Goal: Find specific page/section: Find specific page/section

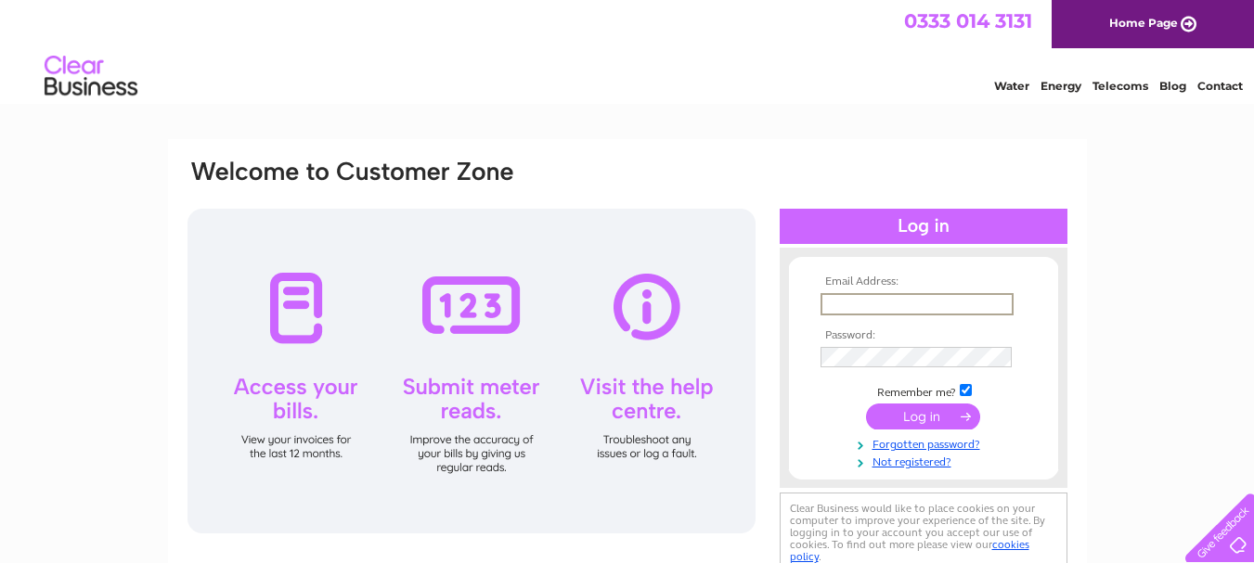
click at [881, 295] on input "text" at bounding box center [916, 304] width 193 height 22
type input "weddell42@gmail.com"
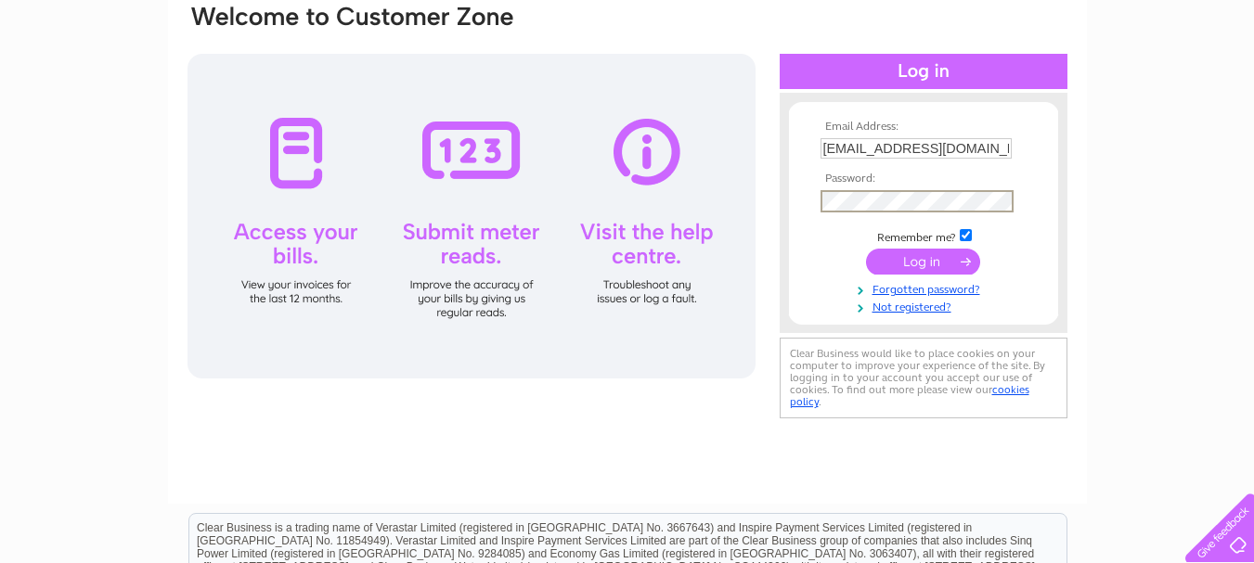
scroll to position [156, 0]
click at [925, 258] on input "submit" at bounding box center [923, 261] width 114 height 26
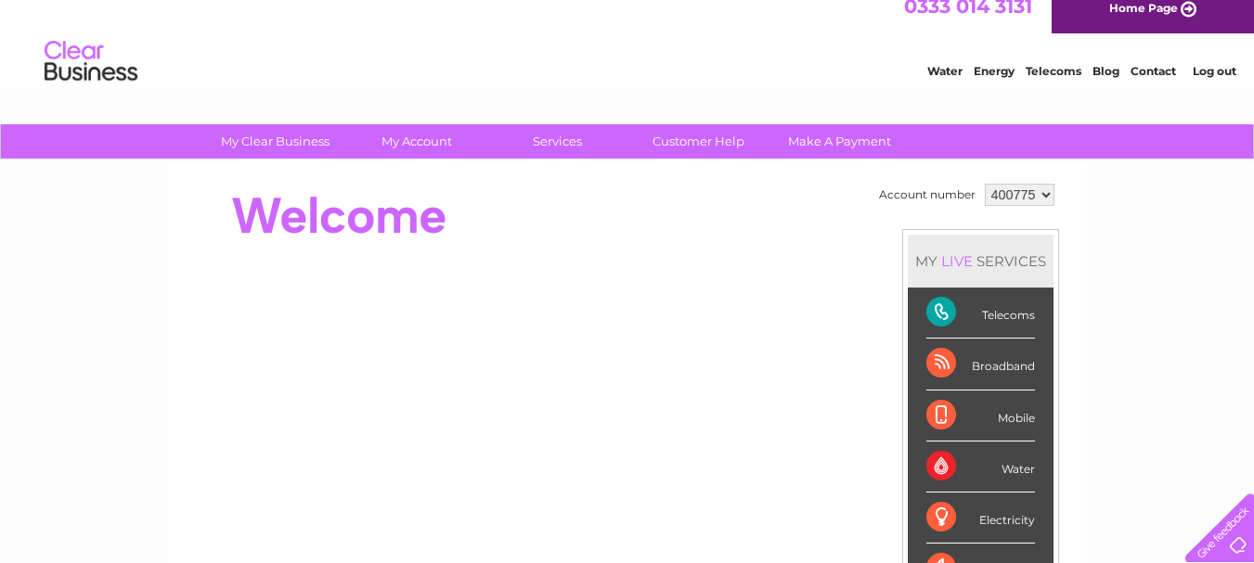
scroll to position [8, 0]
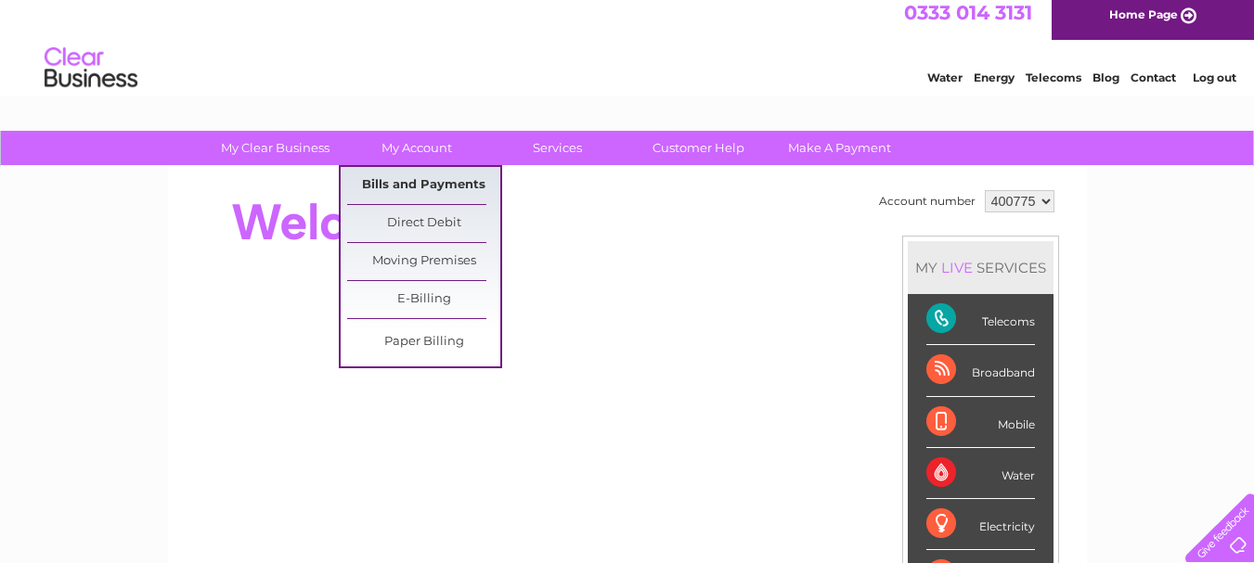
click at [432, 181] on link "Bills and Payments" at bounding box center [423, 185] width 153 height 37
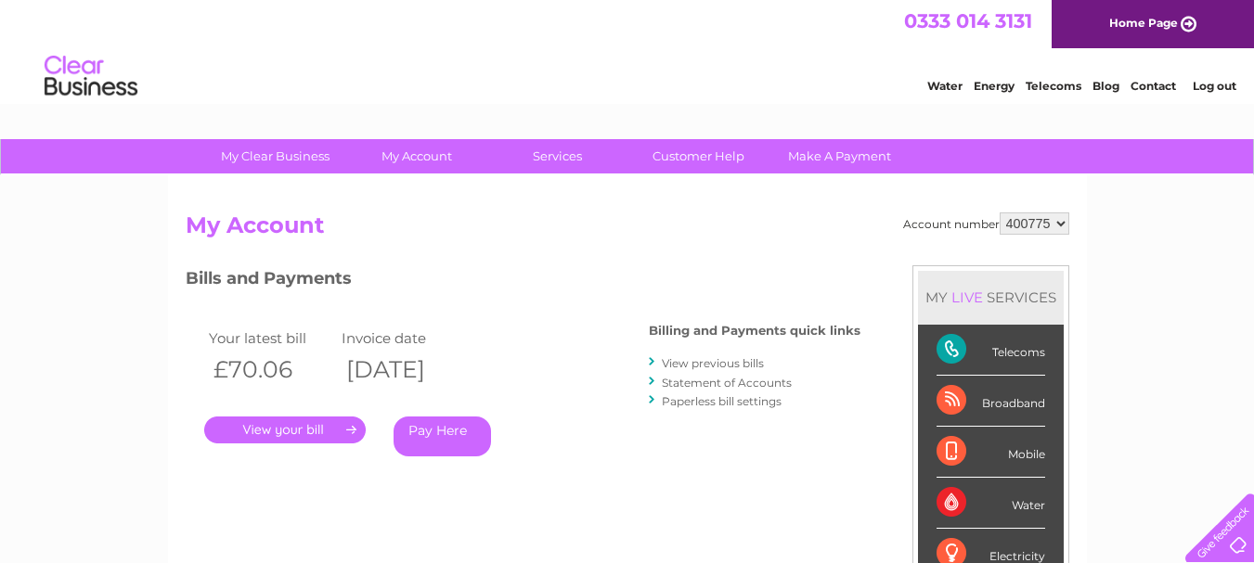
click at [288, 430] on link "." at bounding box center [284, 430] width 161 height 27
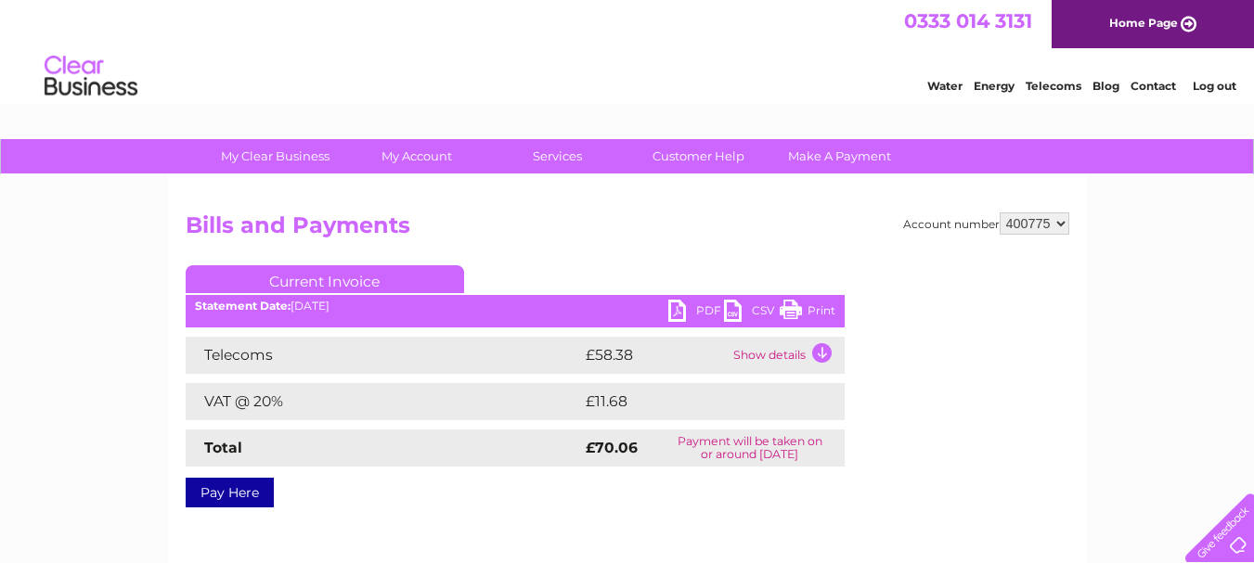
click at [798, 308] on link "Print" at bounding box center [808, 313] width 56 height 27
